Goal: Information Seeking & Learning: Check status

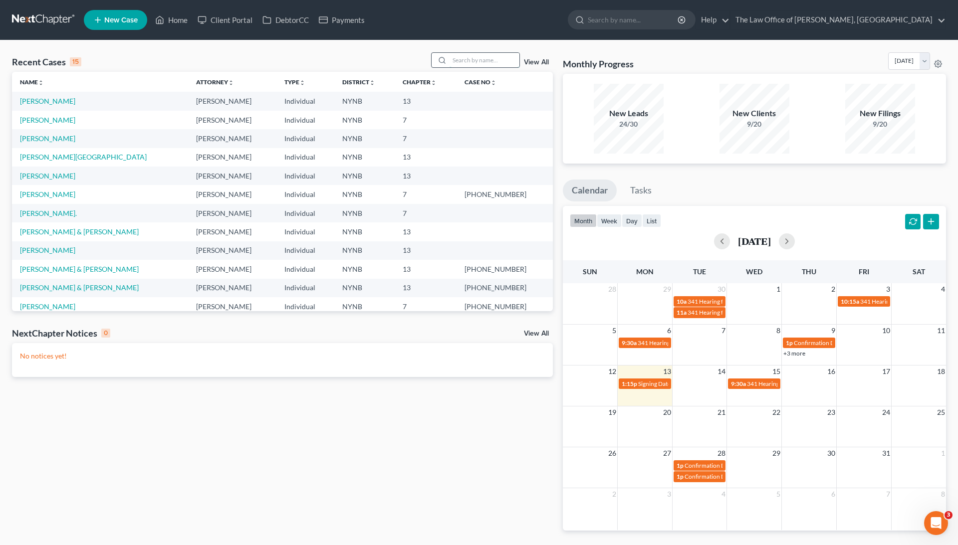
click at [461, 60] on input "search" at bounding box center [484, 60] width 70 height 14
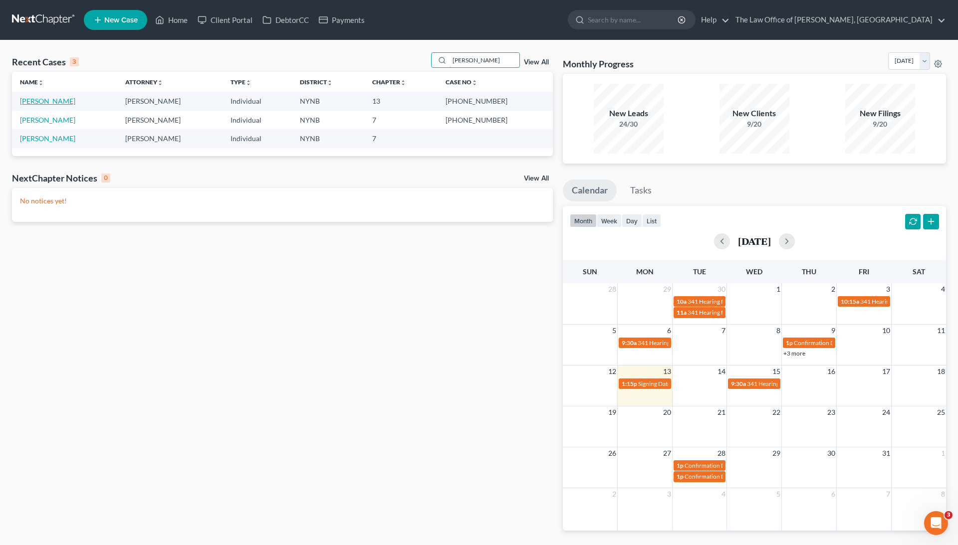
type input "brady"
click at [39, 103] on link "[PERSON_NAME]" at bounding box center [47, 101] width 55 height 8
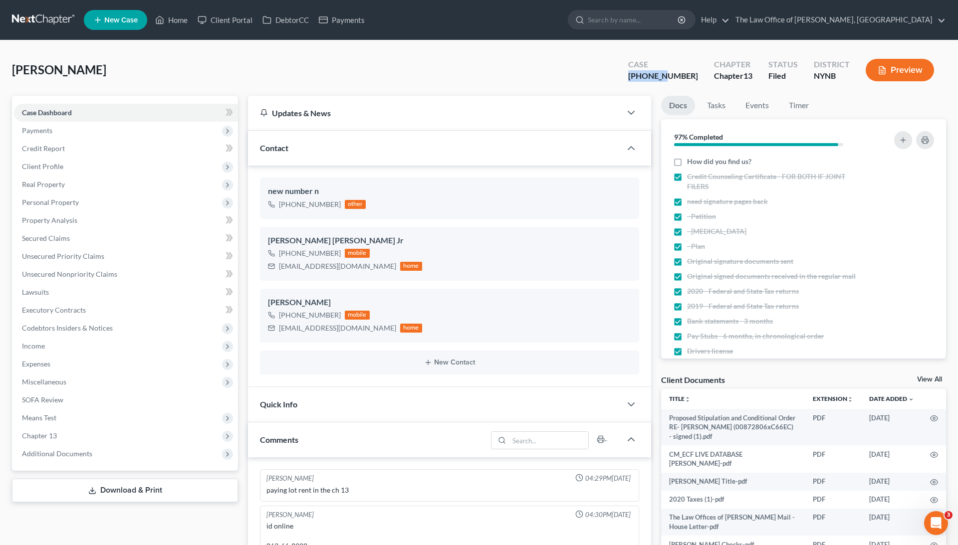
drag, startPoint x: 689, startPoint y: 78, endPoint x: 655, endPoint y: 80, distance: 34.5
click at [655, 79] on div "Case 22-11125-1" at bounding box center [663, 70] width 86 height 29
copy div "22-11125"
click at [157, 18] on icon at bounding box center [159, 20] width 9 height 12
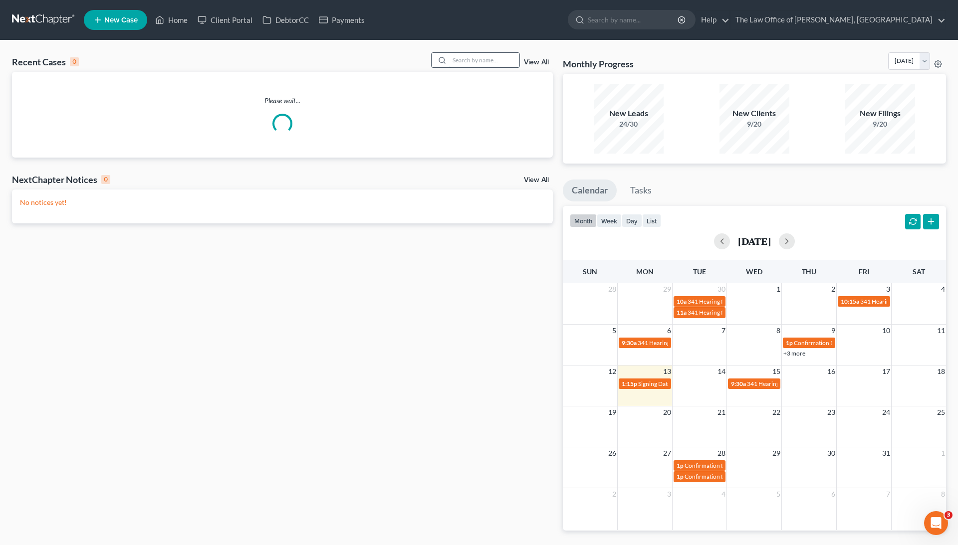
click at [458, 64] on input "search" at bounding box center [484, 60] width 70 height 14
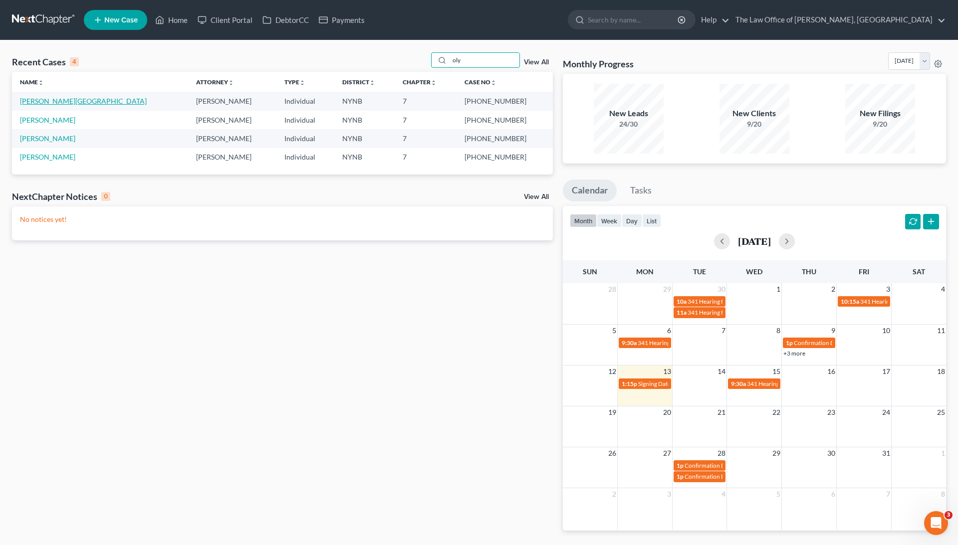
type input "oly"
click at [53, 100] on link "[PERSON_NAME][GEOGRAPHIC_DATA]" at bounding box center [83, 101] width 127 height 8
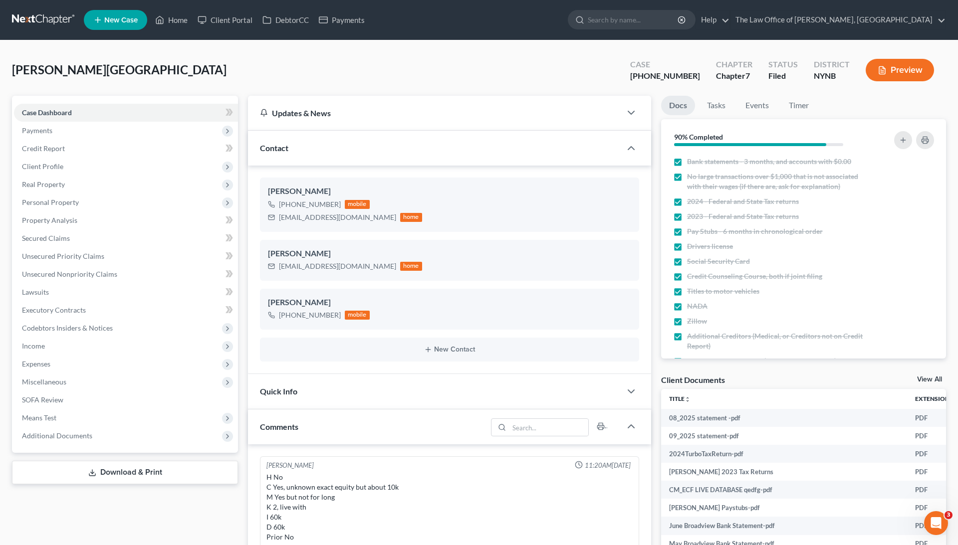
scroll to position [44, 0]
click at [317, 206] on div "+1 (518) 362-9388" at bounding box center [310, 205] width 62 height 10
copy div "+1 (518) 362-9388"
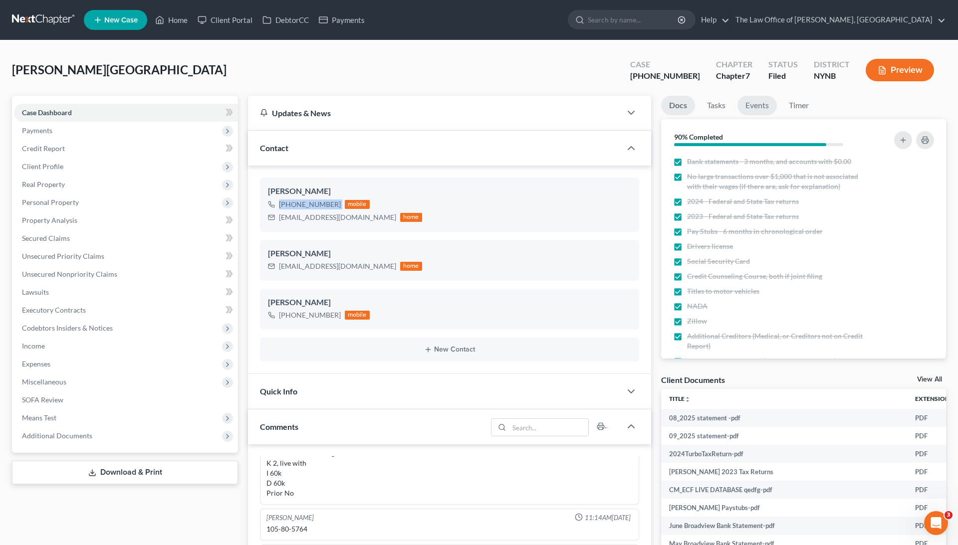
click at [754, 108] on link "Events" at bounding box center [756, 105] width 39 height 19
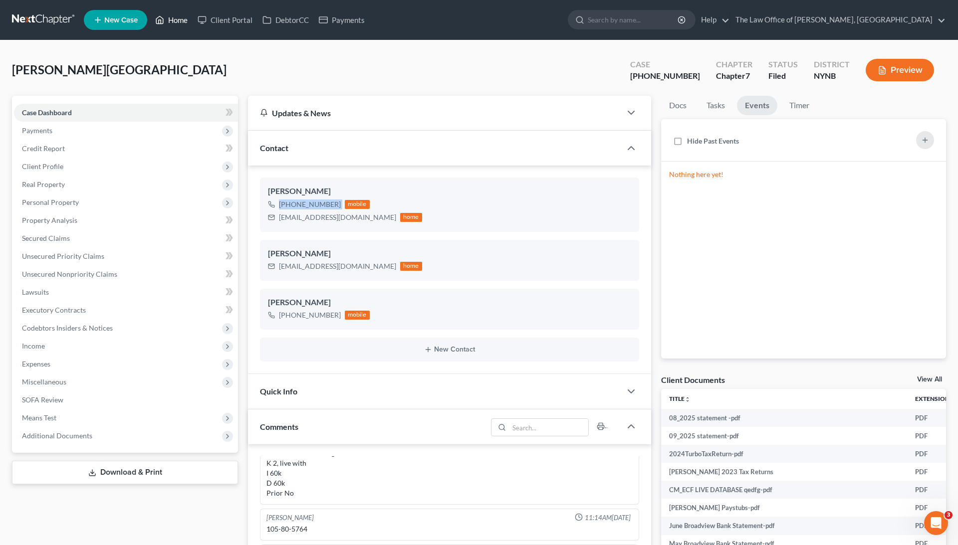
click at [173, 19] on link "Home" at bounding box center [171, 20] width 42 height 18
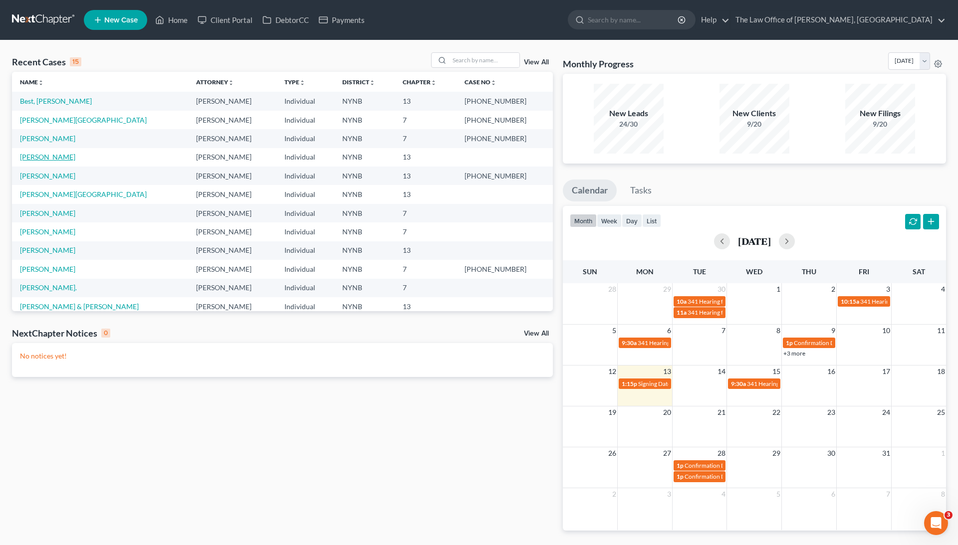
click at [31, 154] on link "[PERSON_NAME]" at bounding box center [47, 157] width 55 height 8
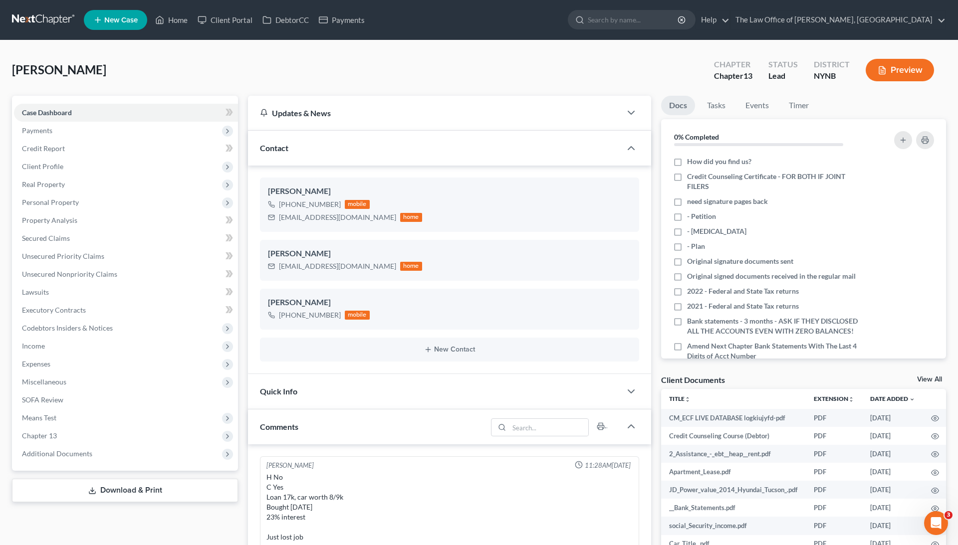
scroll to position [78, 0]
click at [302, 213] on div "tmd321@live.com" at bounding box center [337, 218] width 117 height 10
click at [303, 213] on div "tmd321@live.com" at bounding box center [337, 218] width 117 height 10
copy div "tmd321@live.com"
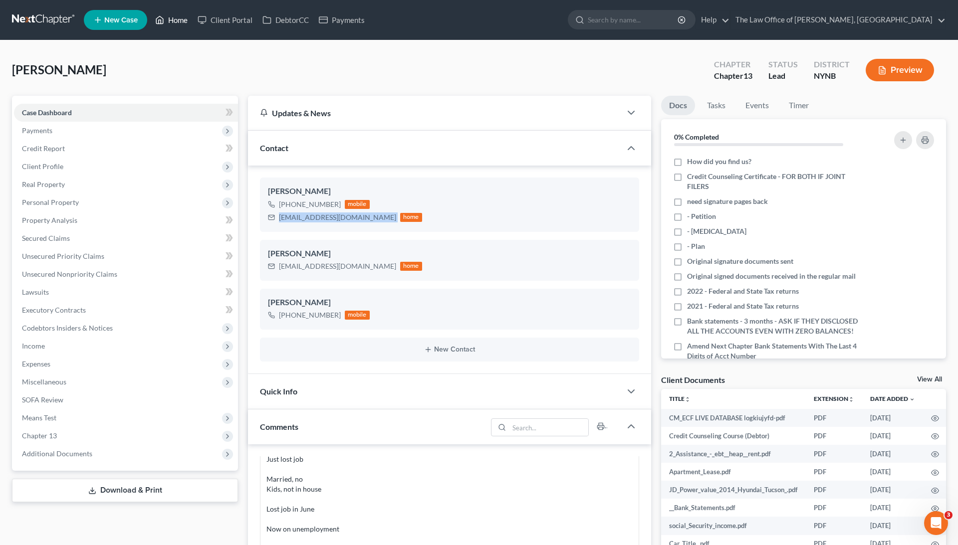
click at [178, 24] on link "Home" at bounding box center [171, 20] width 42 height 18
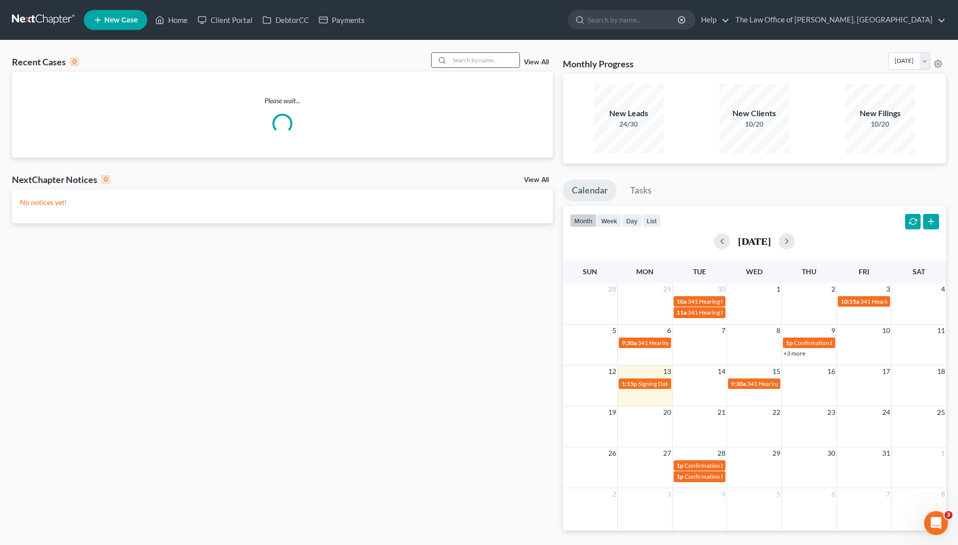
click at [491, 61] on input "search" at bounding box center [484, 60] width 70 height 14
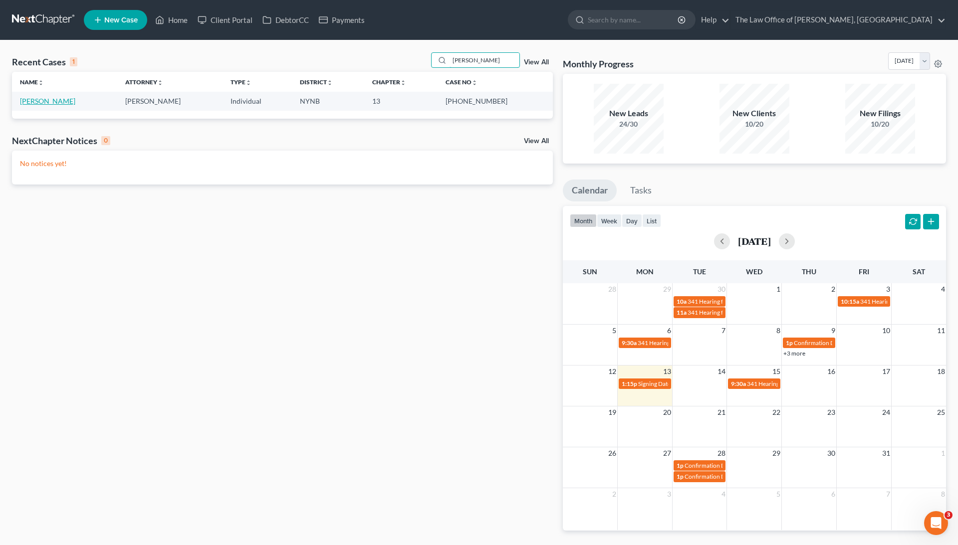
type input "mike evans"
click at [21, 102] on link "[PERSON_NAME]" at bounding box center [47, 101] width 55 height 8
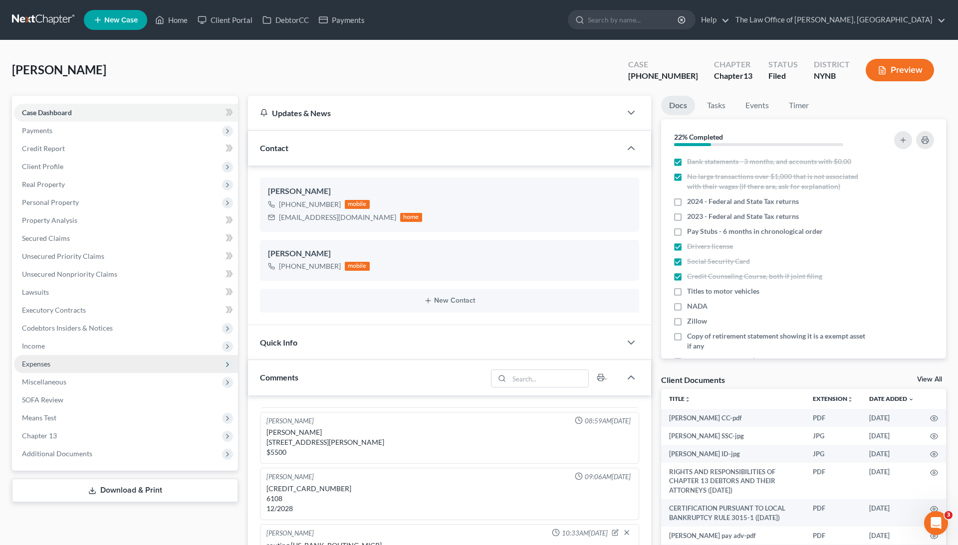
scroll to position [299, 0]
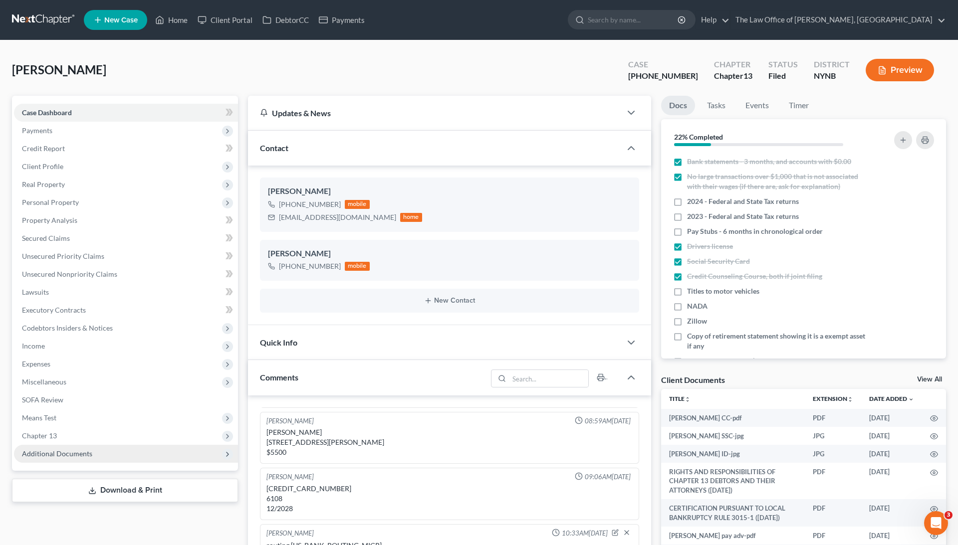
click at [72, 453] on span "Additional Documents" at bounding box center [57, 453] width 70 height 8
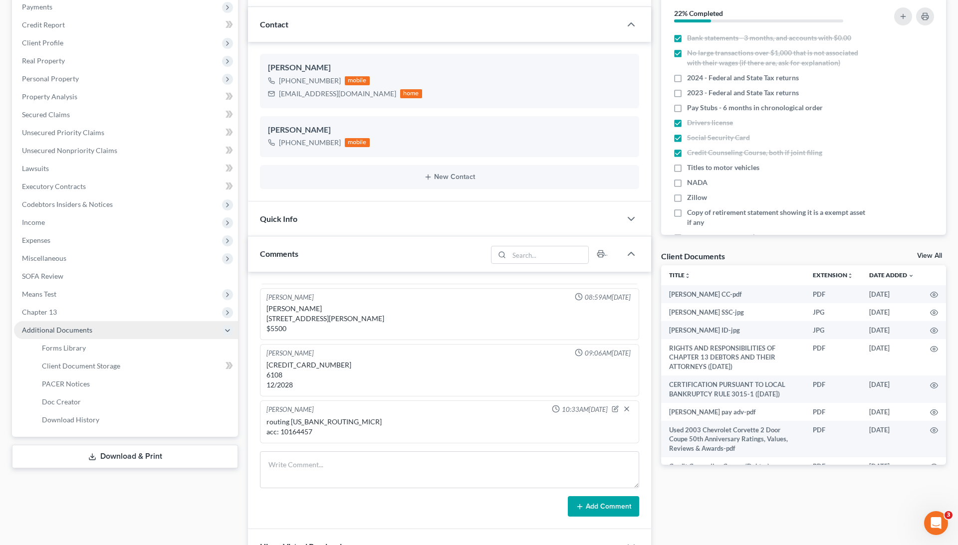
scroll to position [126, 0]
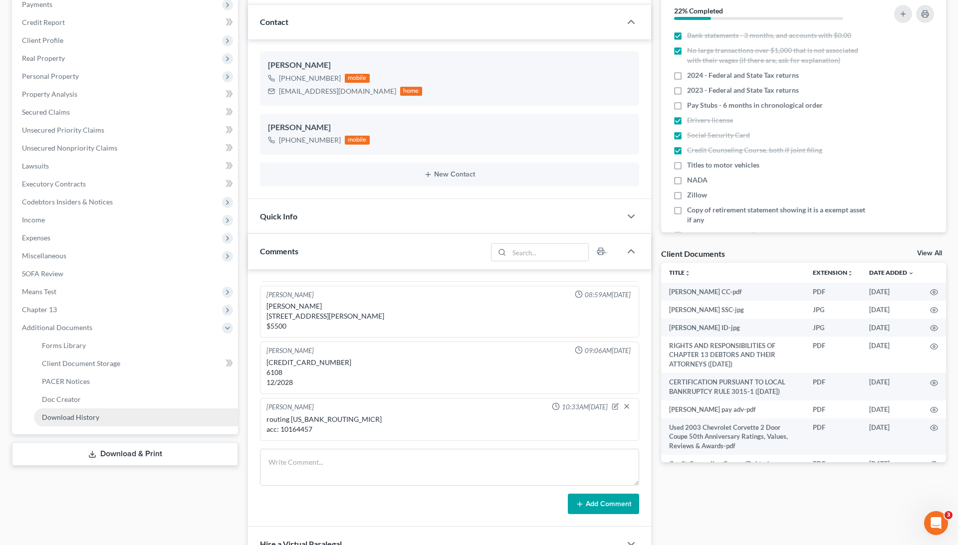
click at [96, 415] on span "Download History" at bounding box center [70, 417] width 57 height 8
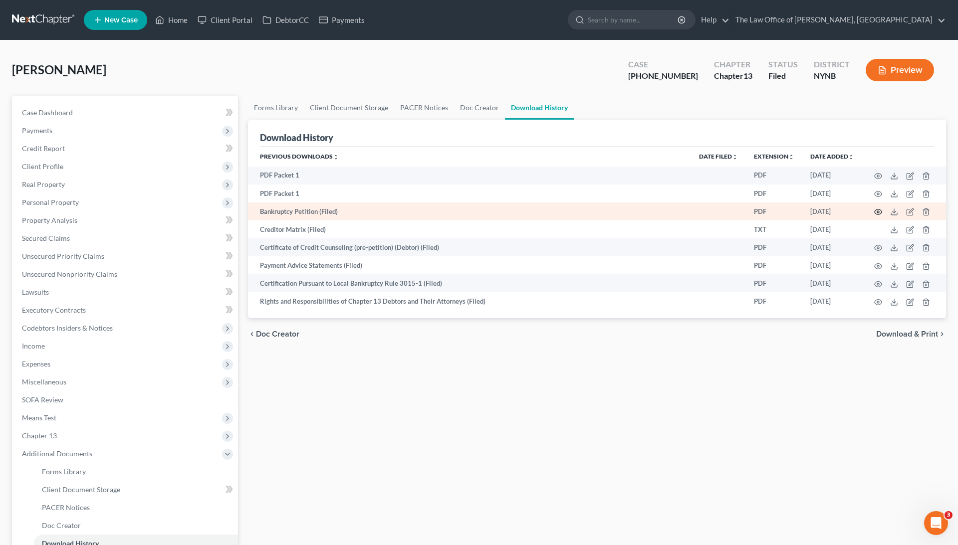
click at [876, 210] on icon "button" at bounding box center [878, 212] width 7 height 5
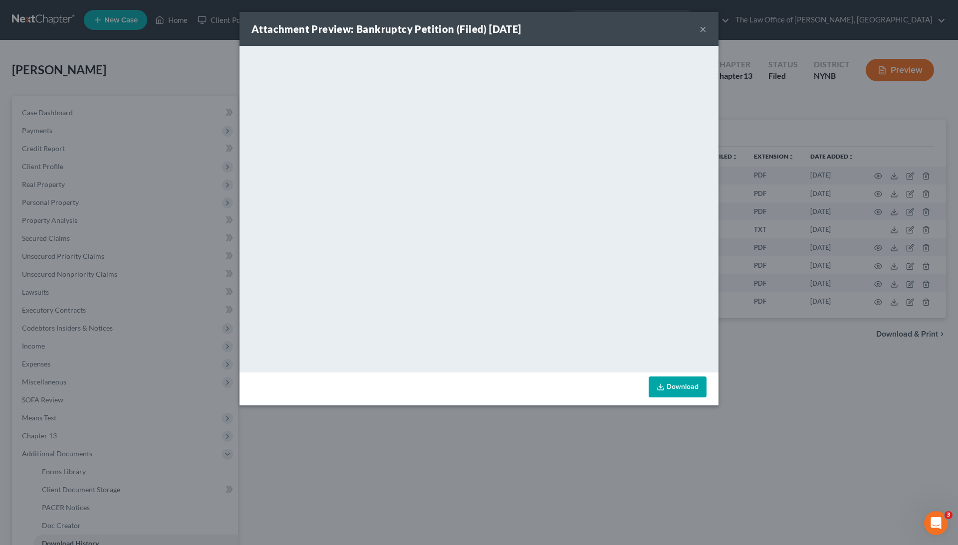
click at [779, 150] on div "Attachment Preview: Bankruptcy Petition (Filed) 09/22/2025 × <object ng-attr-da…" at bounding box center [479, 272] width 958 height 545
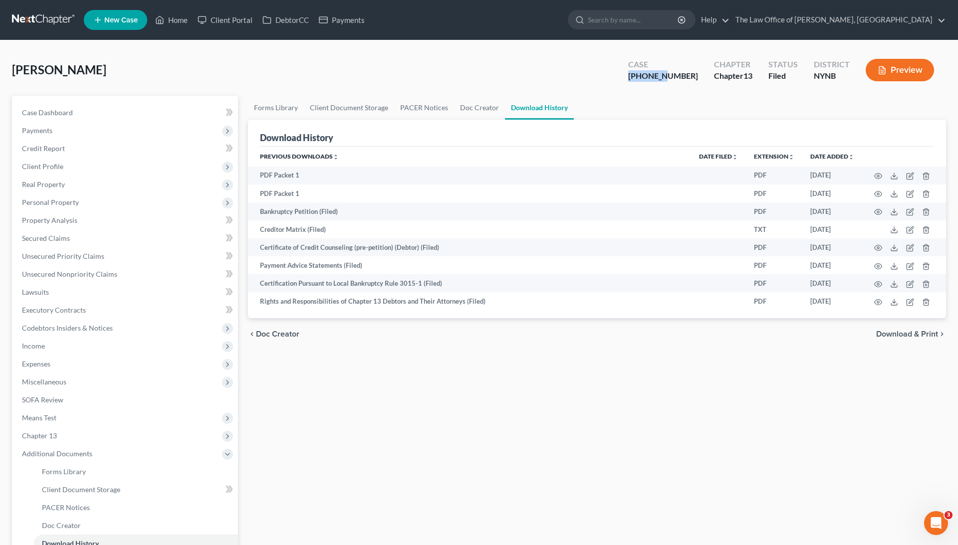
drag, startPoint x: 689, startPoint y: 78, endPoint x: 589, endPoint y: 76, distance: 100.8
click at [587, 76] on div "Evans, Mike Upgraded Case 25-11088-1 Chapter Chapter 13 Status Filed District N…" at bounding box center [479, 73] width 934 height 43
copy div "25-11088"
click at [183, 24] on link "Home" at bounding box center [171, 20] width 42 height 18
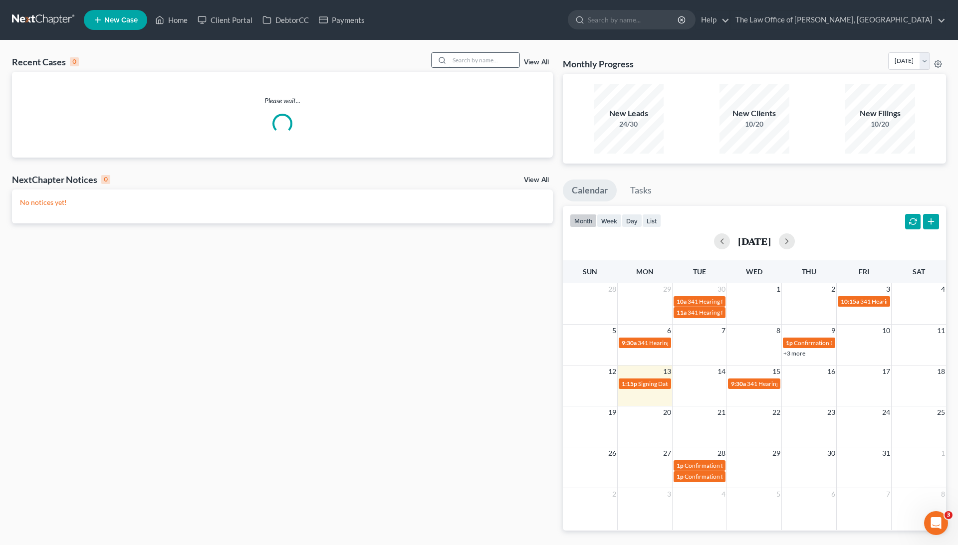
click at [458, 57] on input "search" at bounding box center [484, 60] width 70 height 14
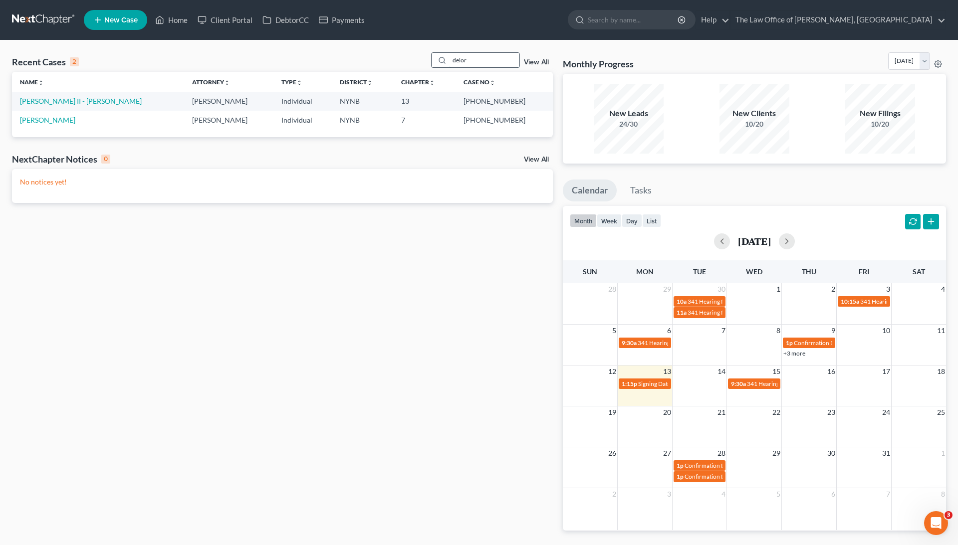
type input "decor"
drag, startPoint x: 458, startPoint y: 57, endPoint x: 65, endPoint y: 108, distance: 396.5
click at [65, 108] on td "[PERSON_NAME] II - [PERSON_NAME]" at bounding box center [98, 101] width 172 height 18
click at [64, 101] on link "[PERSON_NAME] II - [PERSON_NAME]" at bounding box center [81, 101] width 122 height 8
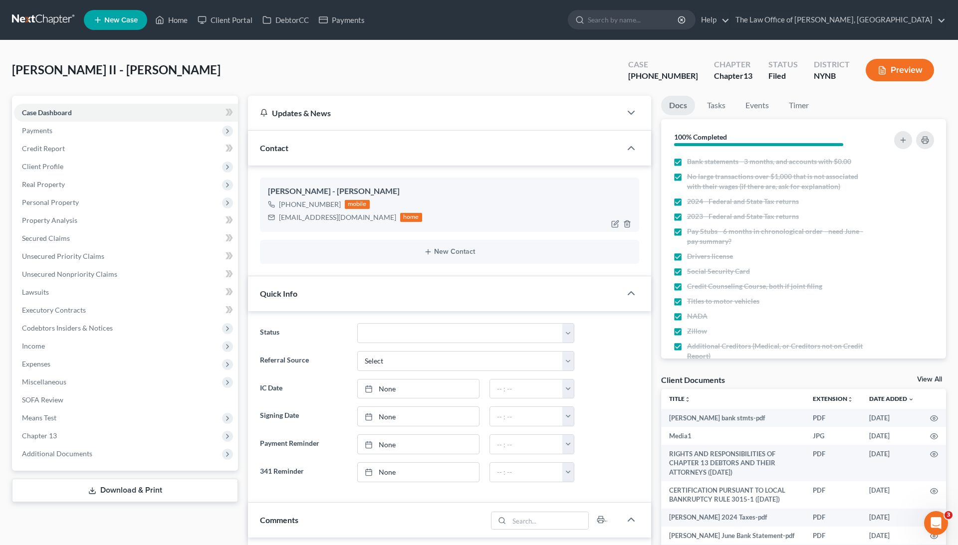
scroll to position [1453, 0]
click at [298, 222] on div "jdelorenzo510@gmail.com" at bounding box center [337, 218] width 117 height 10
click at [298, 220] on div "jdelorenzo510@gmail.com" at bounding box center [337, 218] width 117 height 10
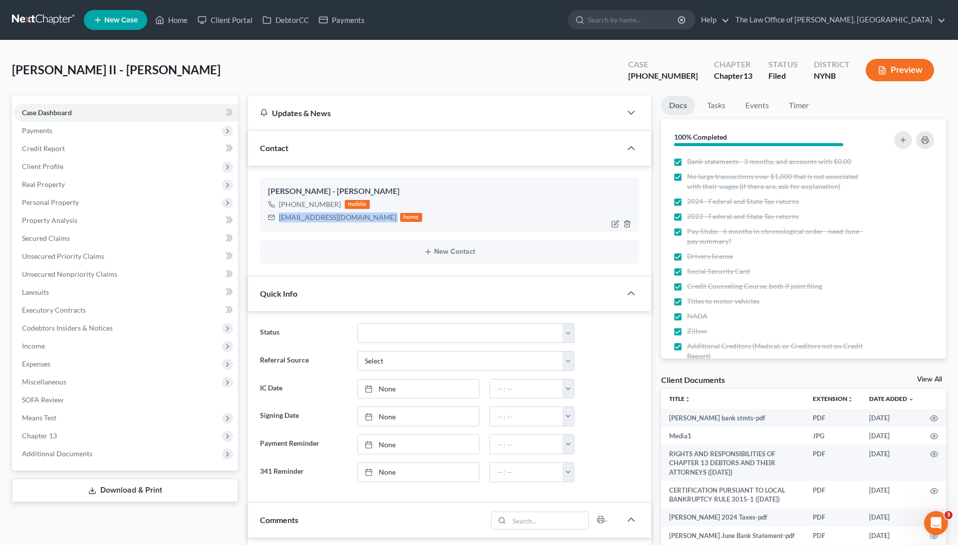
click at [298, 220] on div "jdelorenzo510@gmail.com" at bounding box center [337, 218] width 117 height 10
copy div "jdelorenzo510@gmail.com"
click at [188, 20] on link "Home" at bounding box center [171, 20] width 42 height 18
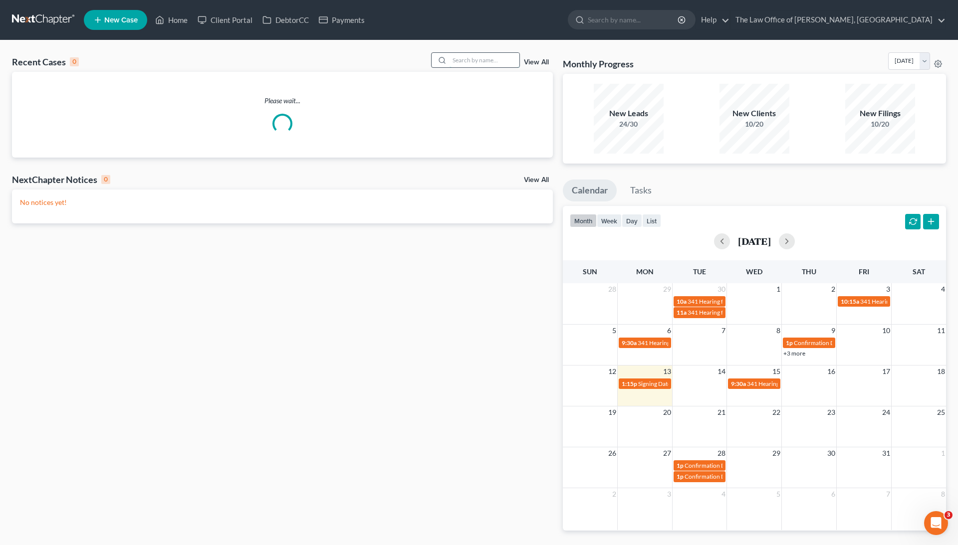
click at [471, 64] on input "search" at bounding box center [484, 60] width 70 height 14
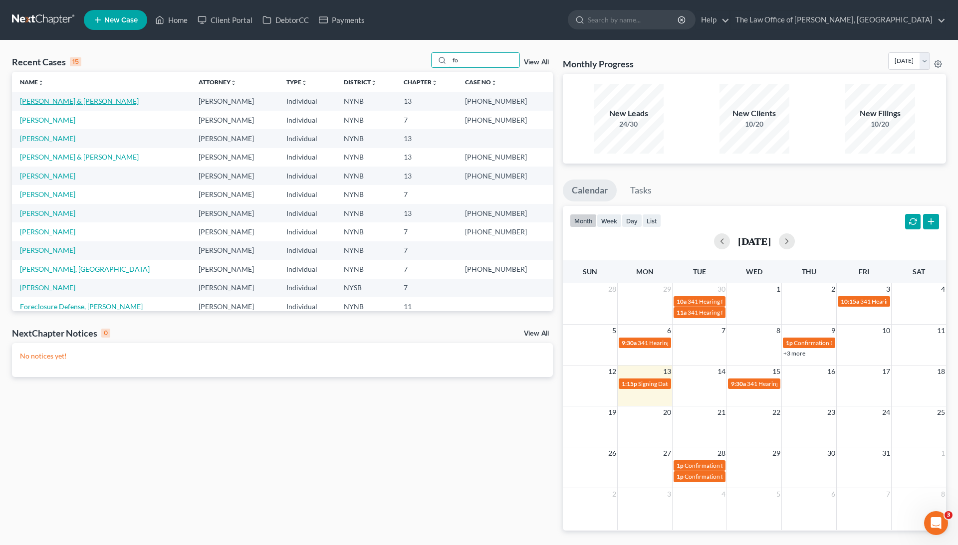
type input "fo"
click at [94, 99] on link "[PERSON_NAME] & [PERSON_NAME]" at bounding box center [79, 101] width 119 height 8
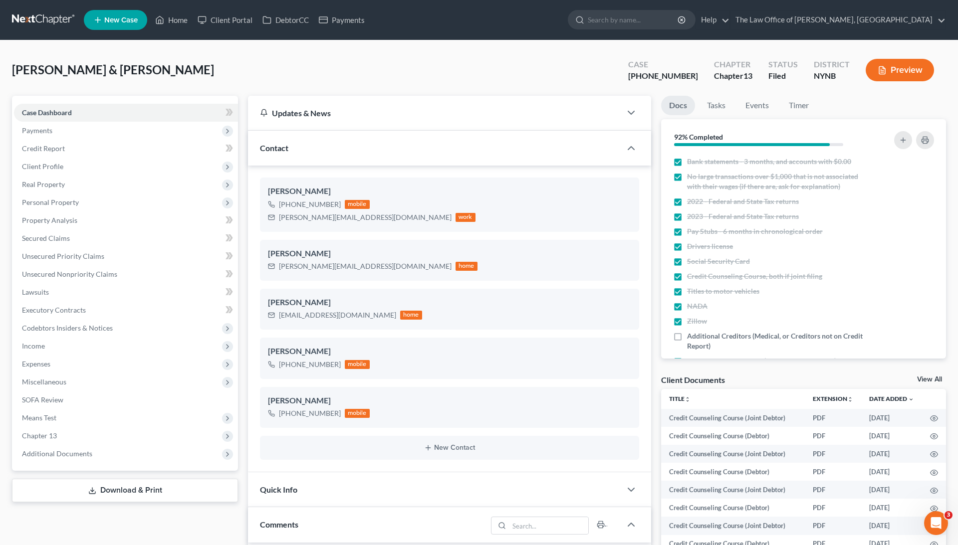
scroll to position [186, 0]
click at [315, 217] on div "james.Fournier930@gmail.com" at bounding box center [365, 218] width 173 height 10
copy div "james.Fournier930@gmail.com"
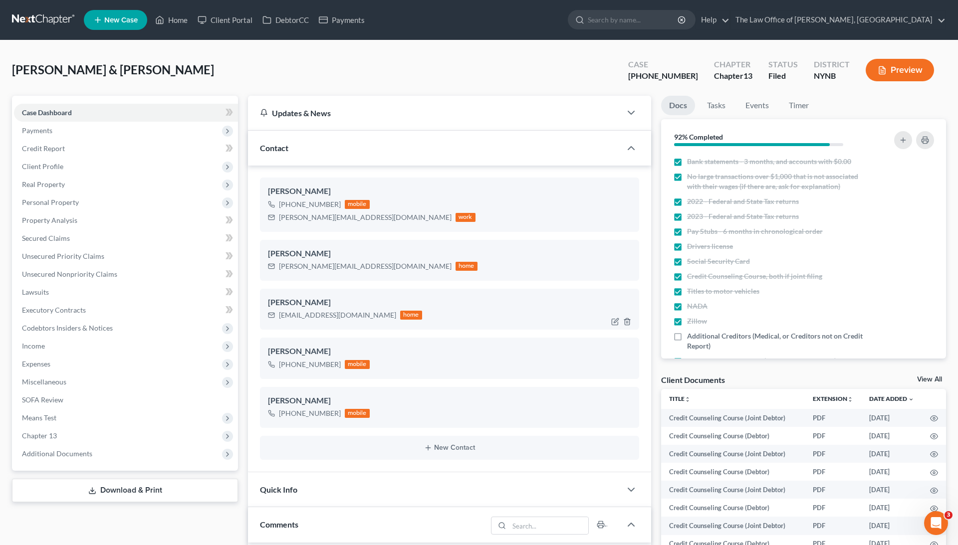
click at [330, 318] on div "melissafournier59@gmail.com" at bounding box center [337, 315] width 117 height 10
copy div "melissafournier59@gmail.com"
click at [176, 18] on link "Home" at bounding box center [171, 20] width 42 height 18
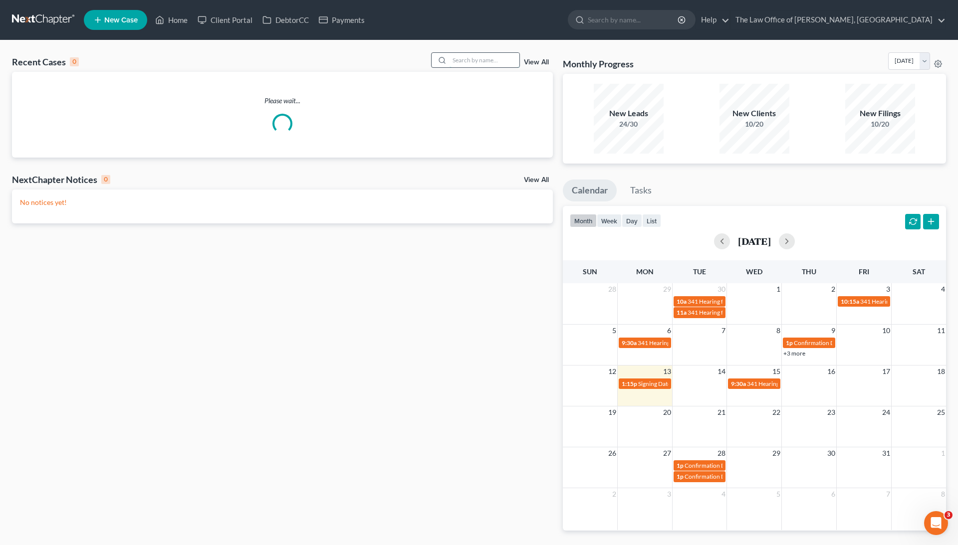
click at [471, 65] on input "search" at bounding box center [484, 60] width 70 height 14
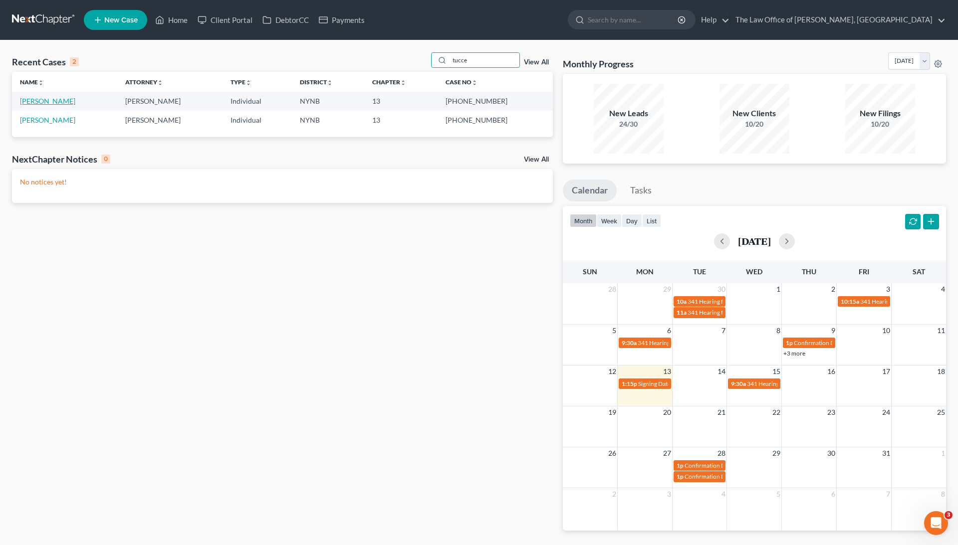
type input "tucce"
click at [58, 104] on link "[PERSON_NAME]" at bounding box center [47, 101] width 55 height 8
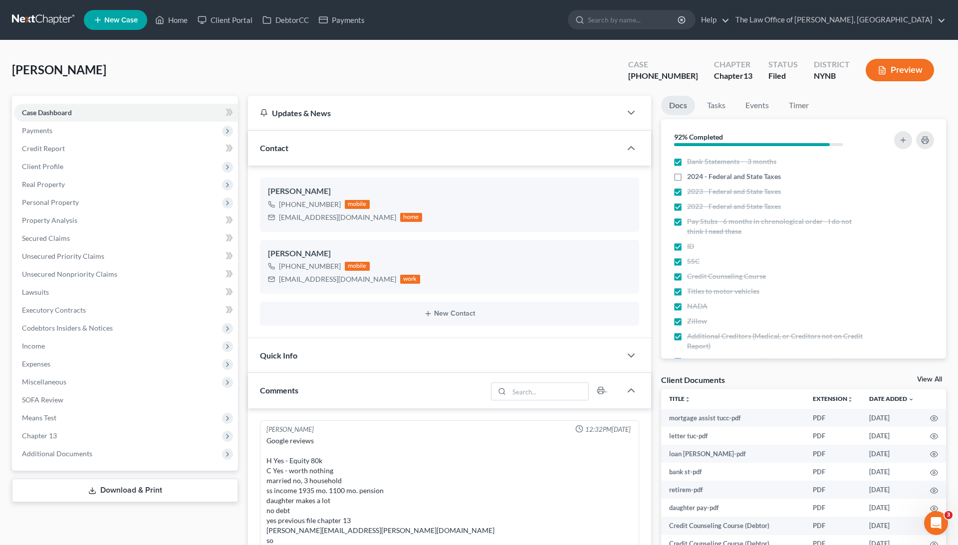
scroll to position [44, 0]
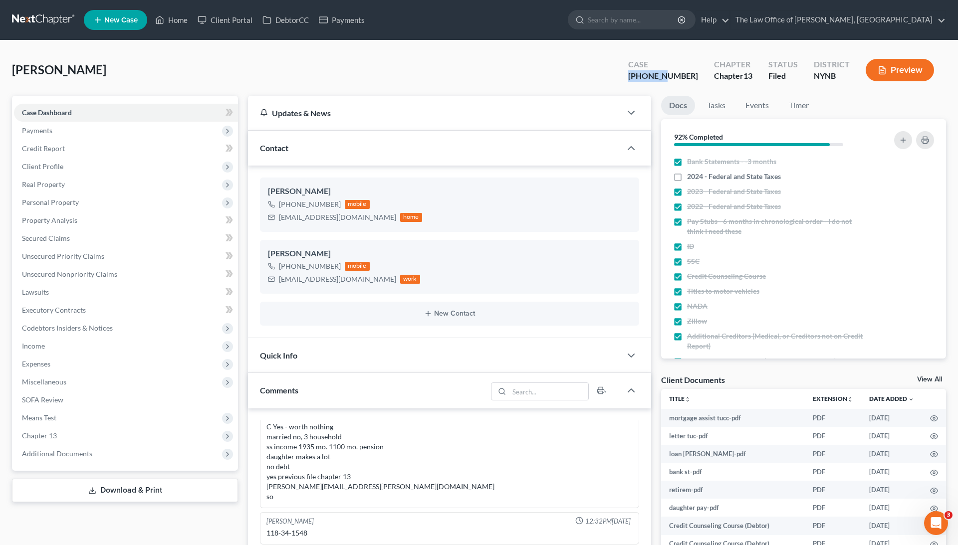
drag, startPoint x: 655, startPoint y: 74, endPoint x: 689, endPoint y: 78, distance: 34.1
click at [689, 78] on div "[PHONE_NUMBER]" at bounding box center [663, 75] width 70 height 11
copy div "25-10408"
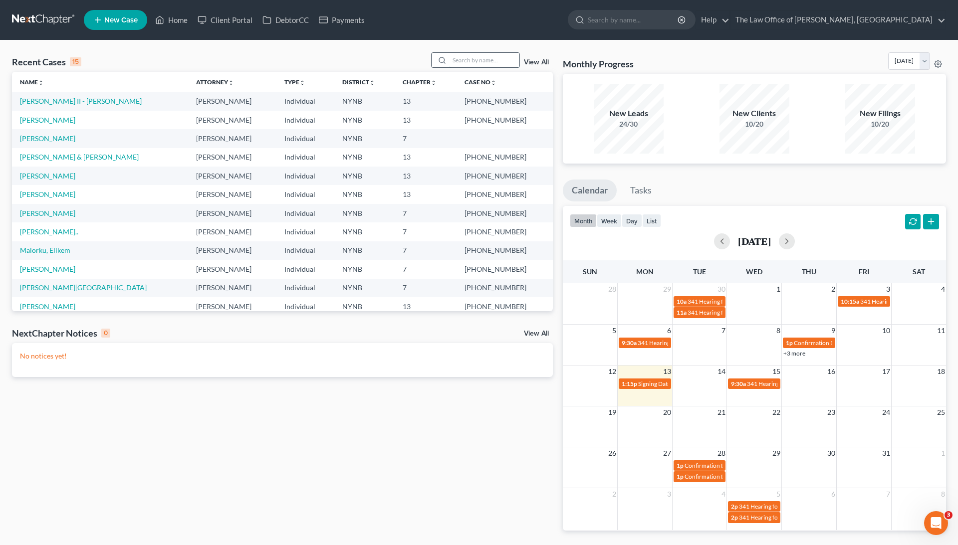
click at [481, 61] on input "search" at bounding box center [484, 60] width 70 height 14
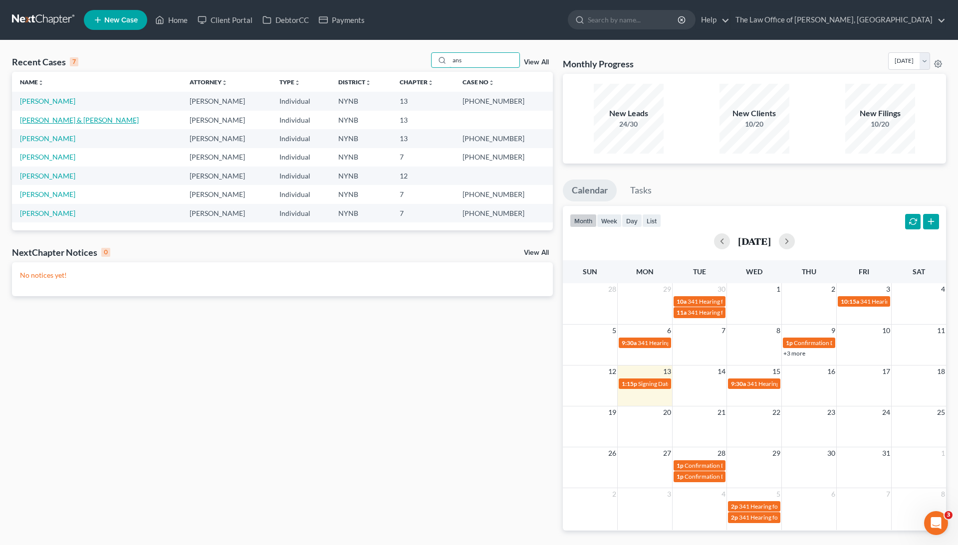
type input "ans"
click at [56, 123] on link "[PERSON_NAME] & [PERSON_NAME]" at bounding box center [79, 120] width 119 height 8
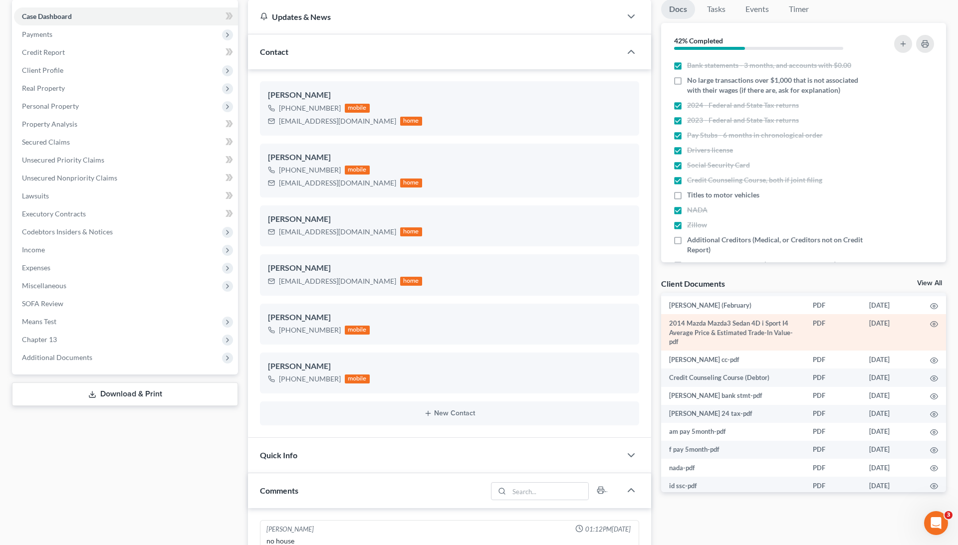
scroll to position [72, 0]
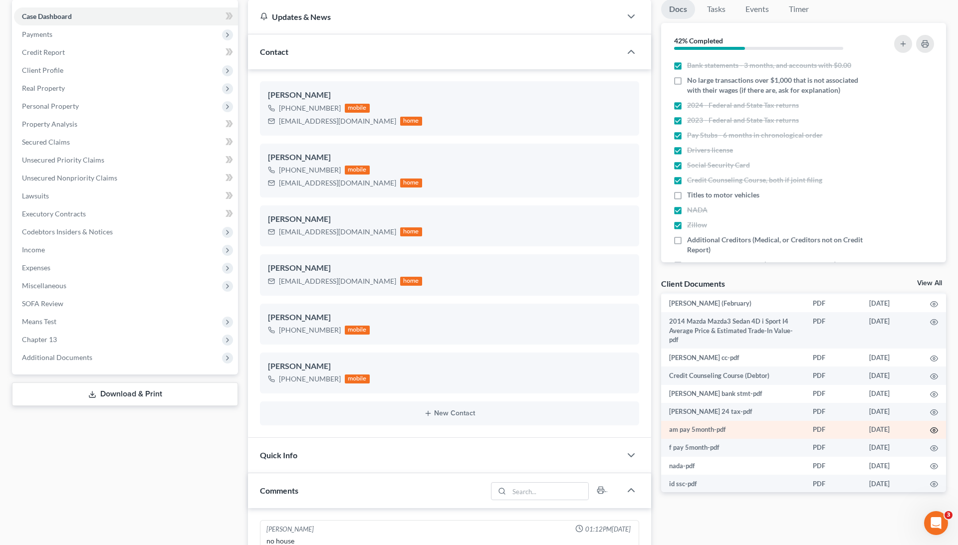
click at [933, 427] on icon "button" at bounding box center [934, 431] width 8 height 8
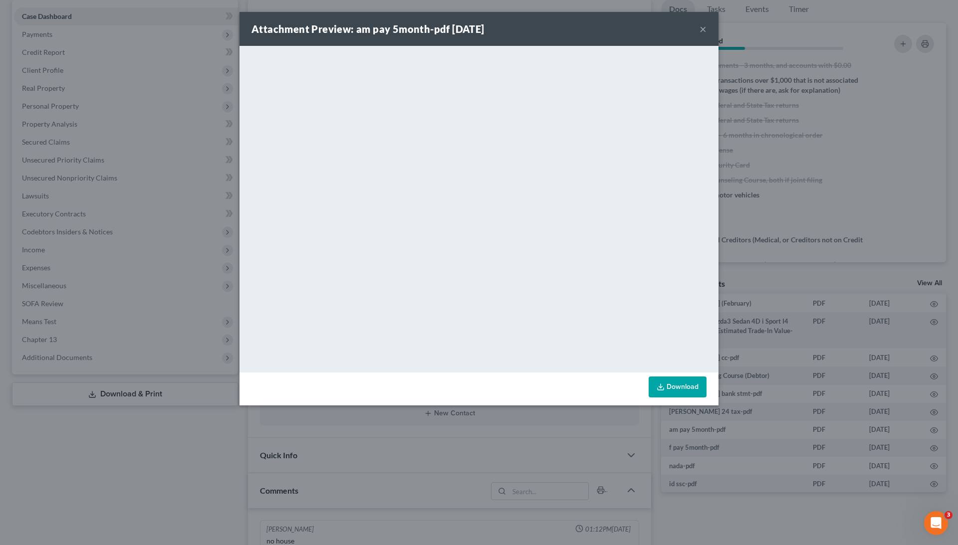
click at [795, 323] on div "Attachment Preview: am pay 5month-pdf [DATE] × <object ng-attr-data='[URL][DOMA…" at bounding box center [479, 272] width 958 height 545
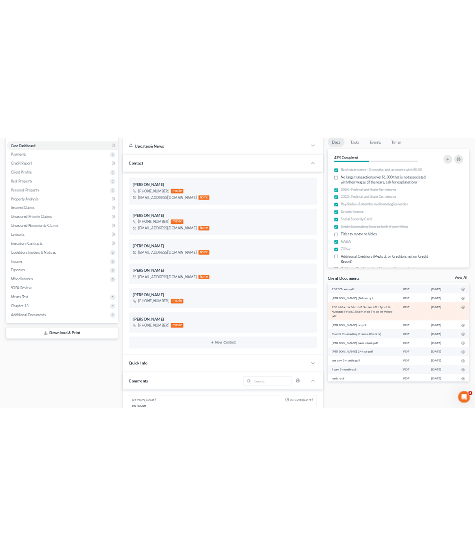
scroll to position [48, 0]
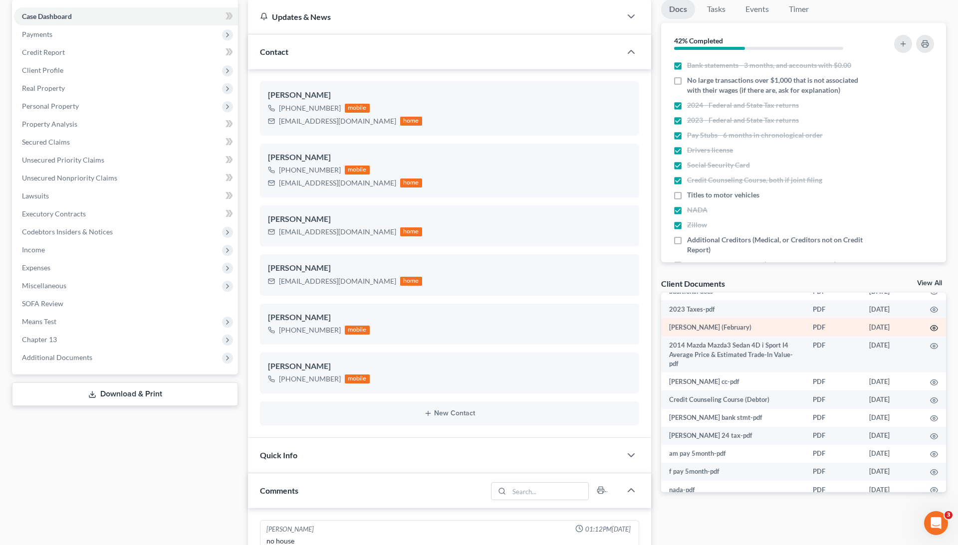
click at [930, 326] on icon "button" at bounding box center [934, 328] width 8 height 8
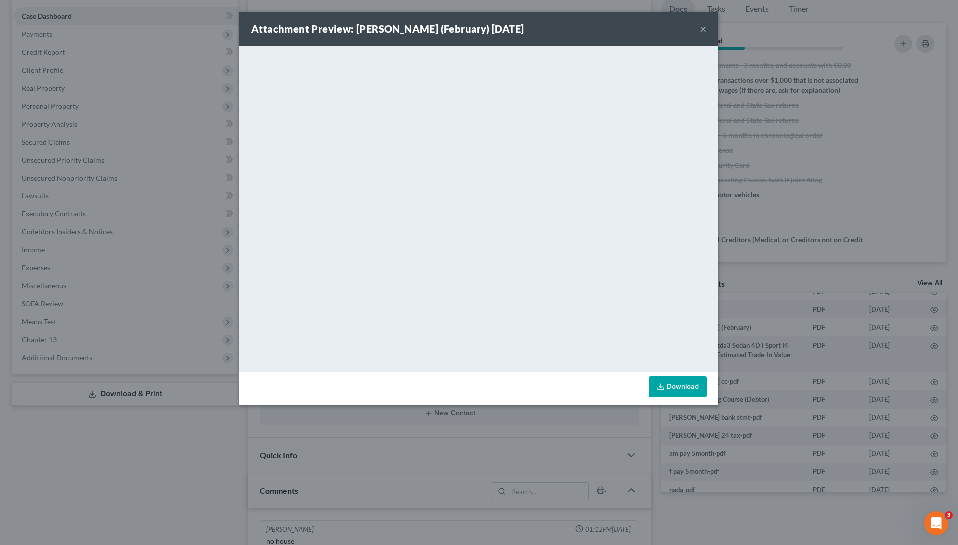
click at [703, 30] on button "×" at bounding box center [702, 29] width 7 height 12
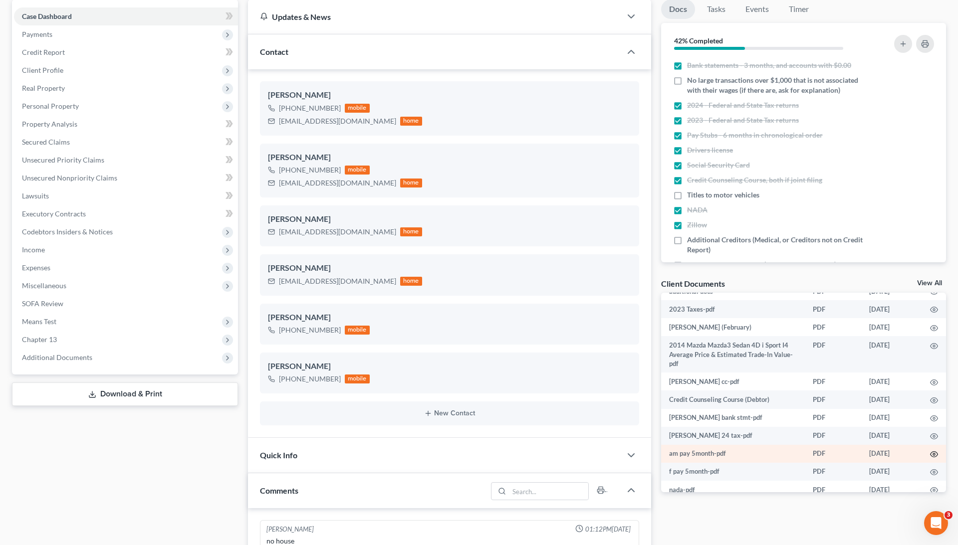
click at [932, 452] on icon "button" at bounding box center [934, 454] width 8 height 8
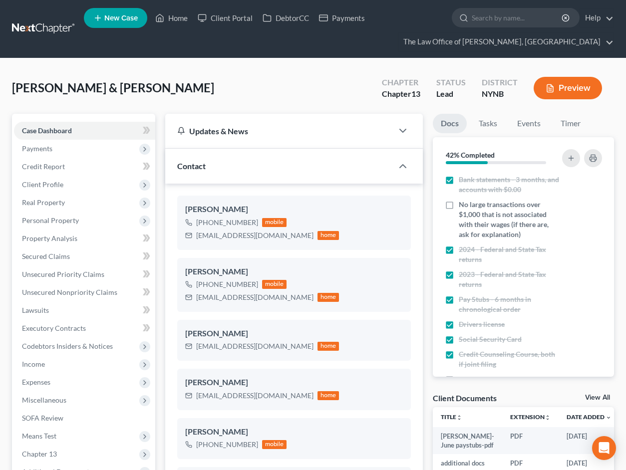
select select "0"
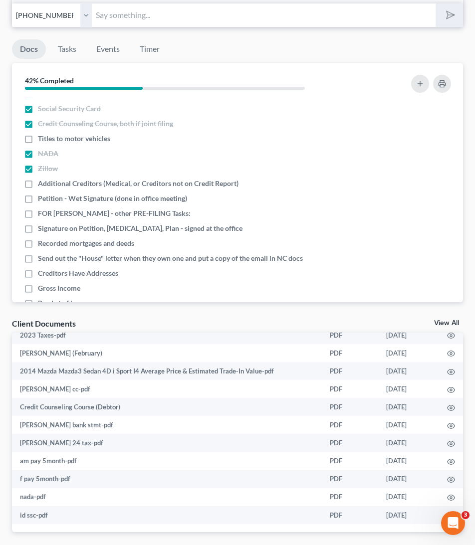
scroll to position [62, 0]
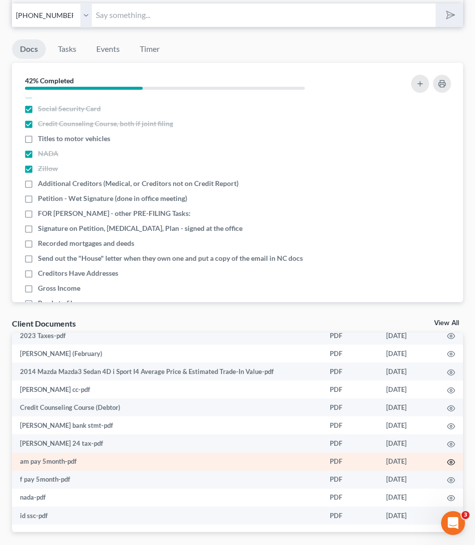
click at [449, 459] on icon "button" at bounding box center [451, 462] width 8 height 8
